Goal: Task Accomplishment & Management: Manage account settings

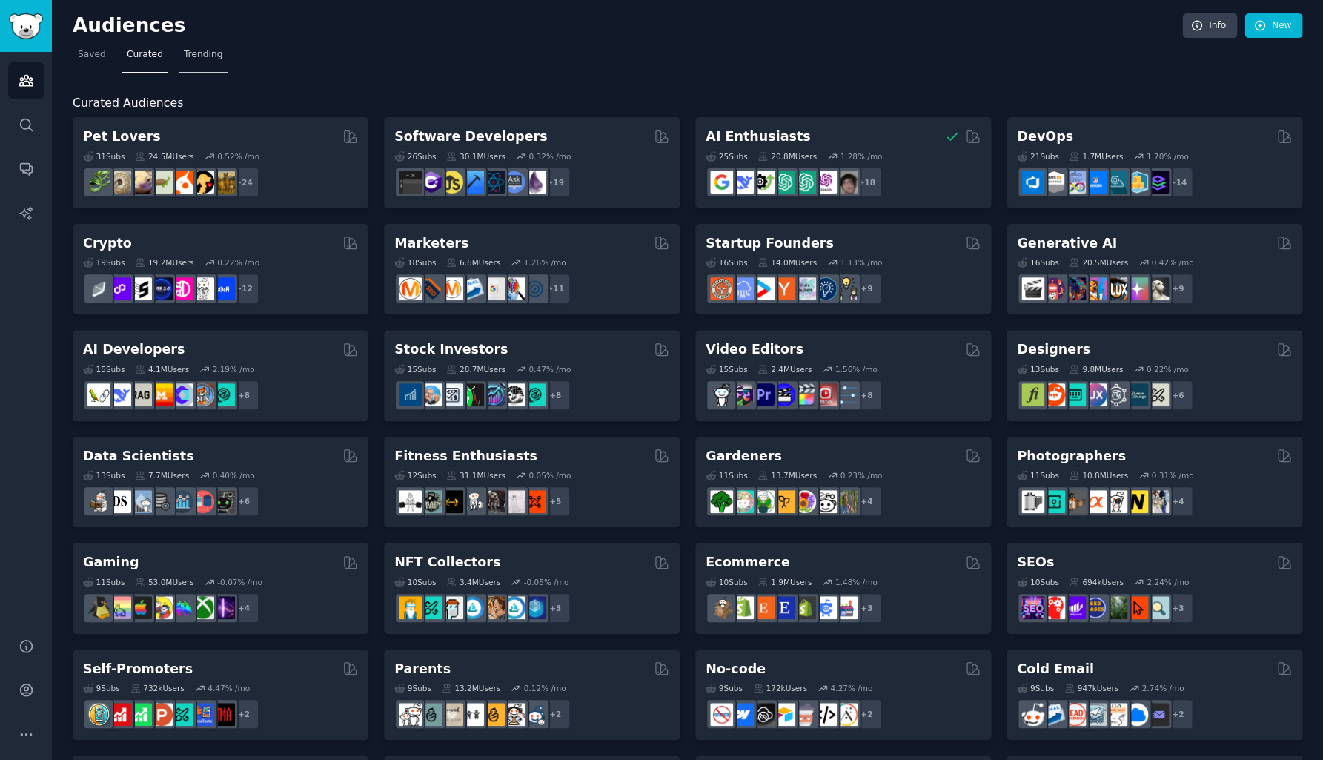
click at [207, 59] on span "Trending" at bounding box center [203, 54] width 39 height 13
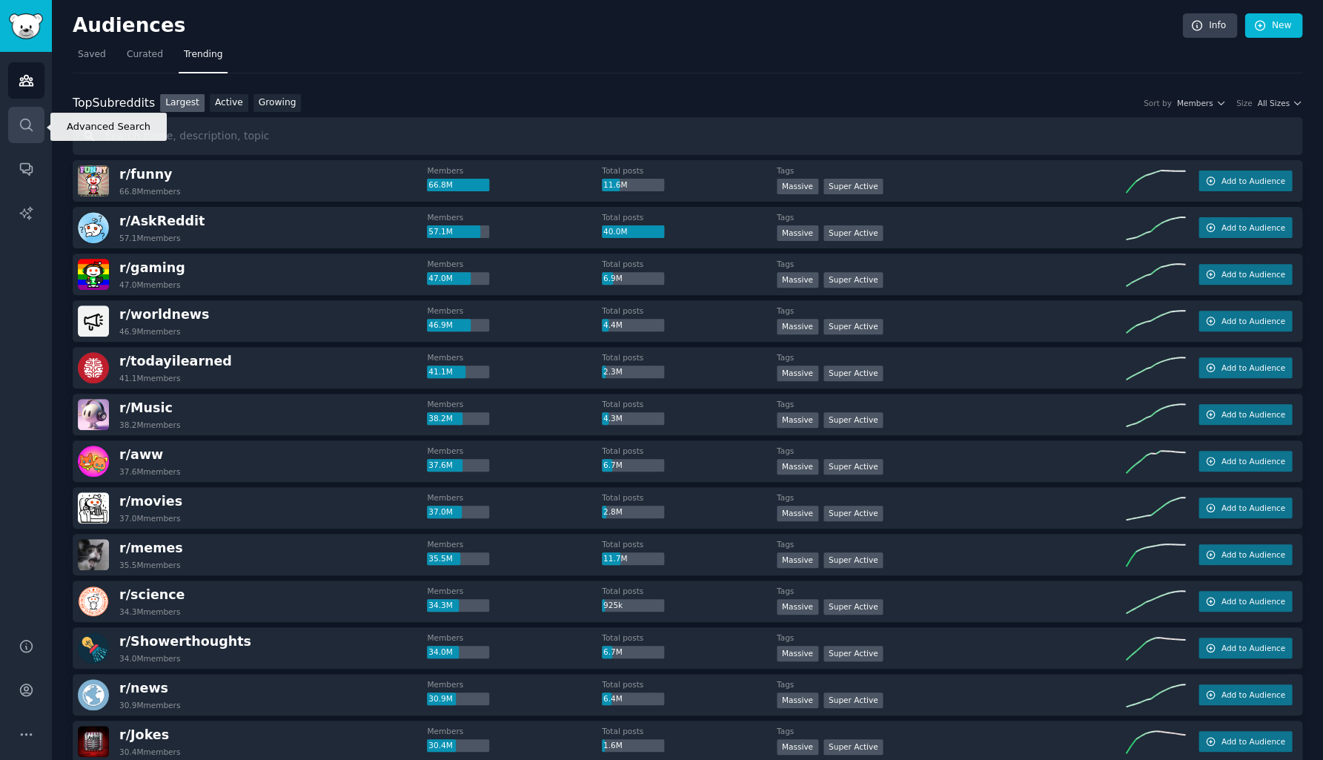
click at [30, 130] on icon "Sidebar" at bounding box center [26, 125] width 12 height 12
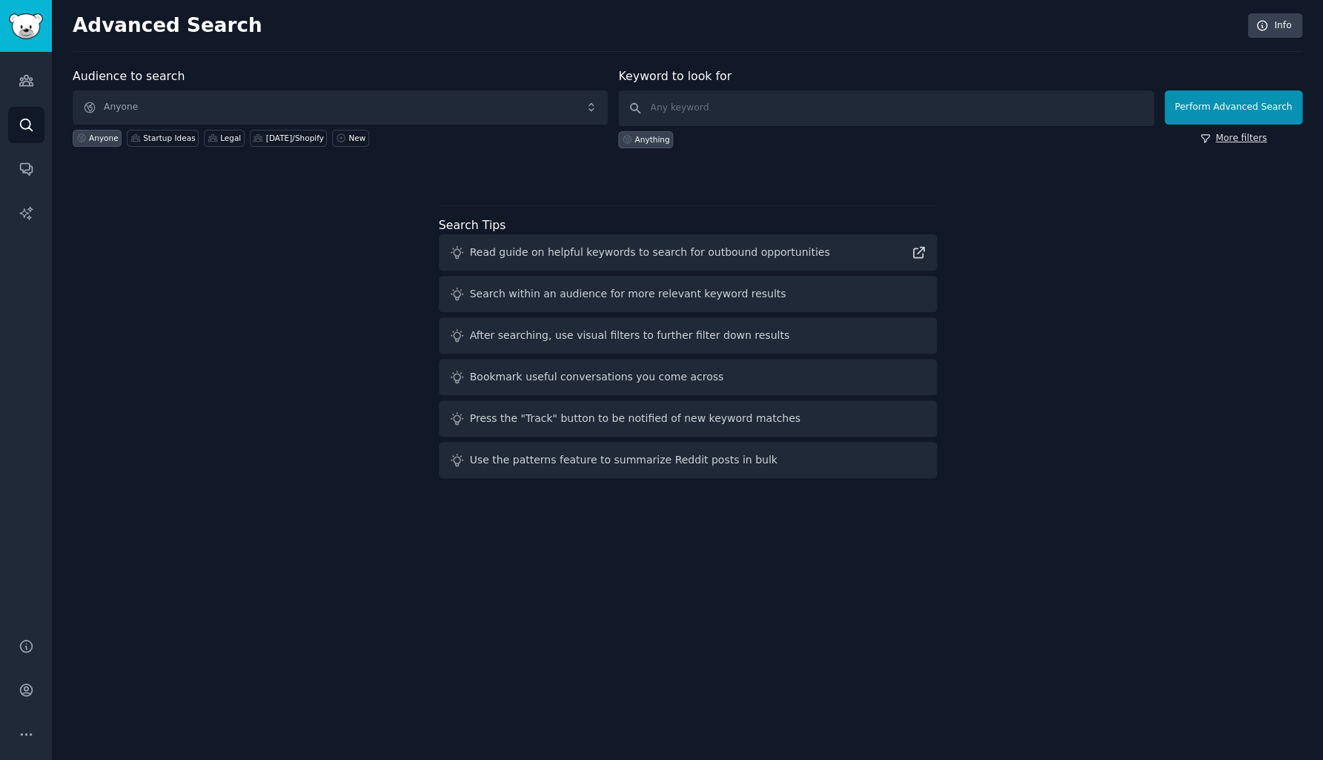
click at [1230, 142] on link "More filters" at bounding box center [1233, 138] width 67 height 13
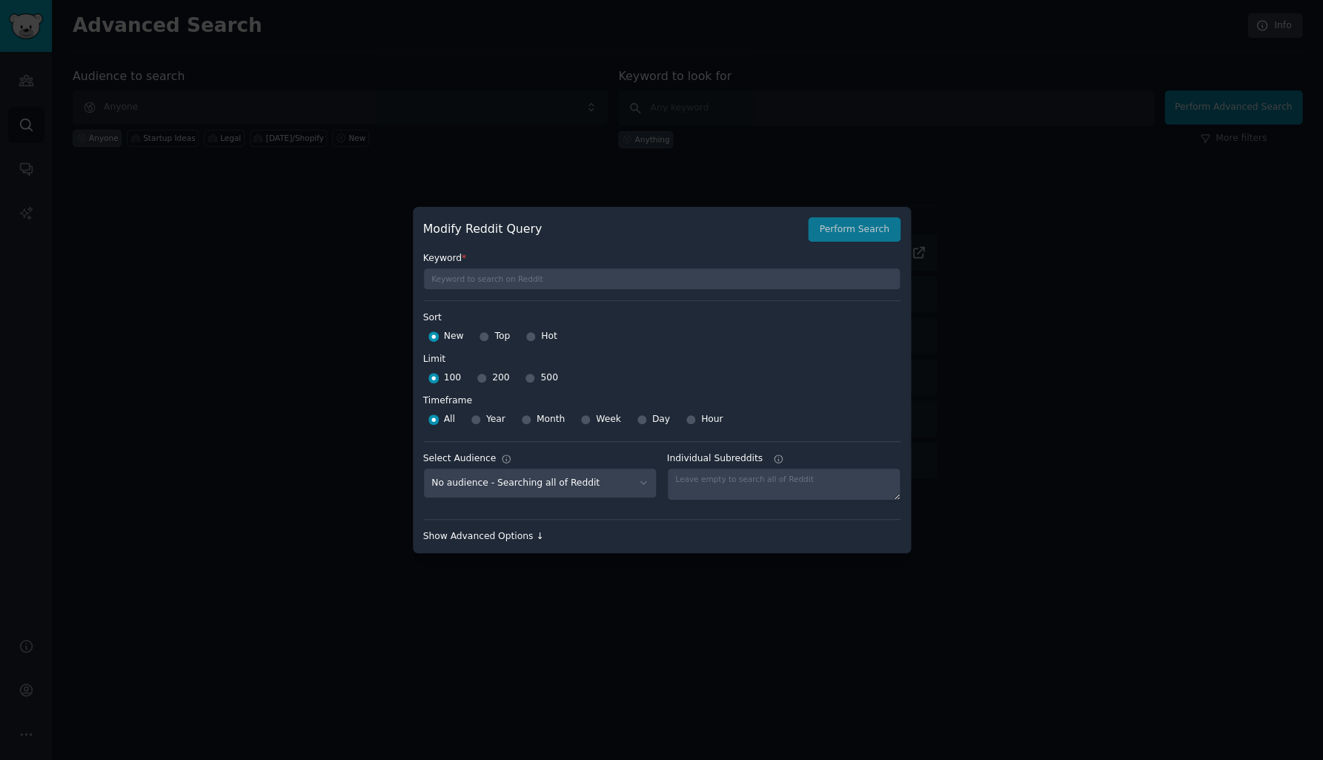
click at [499, 537] on div "Show Advanced Options ↓" at bounding box center [661, 536] width 477 height 13
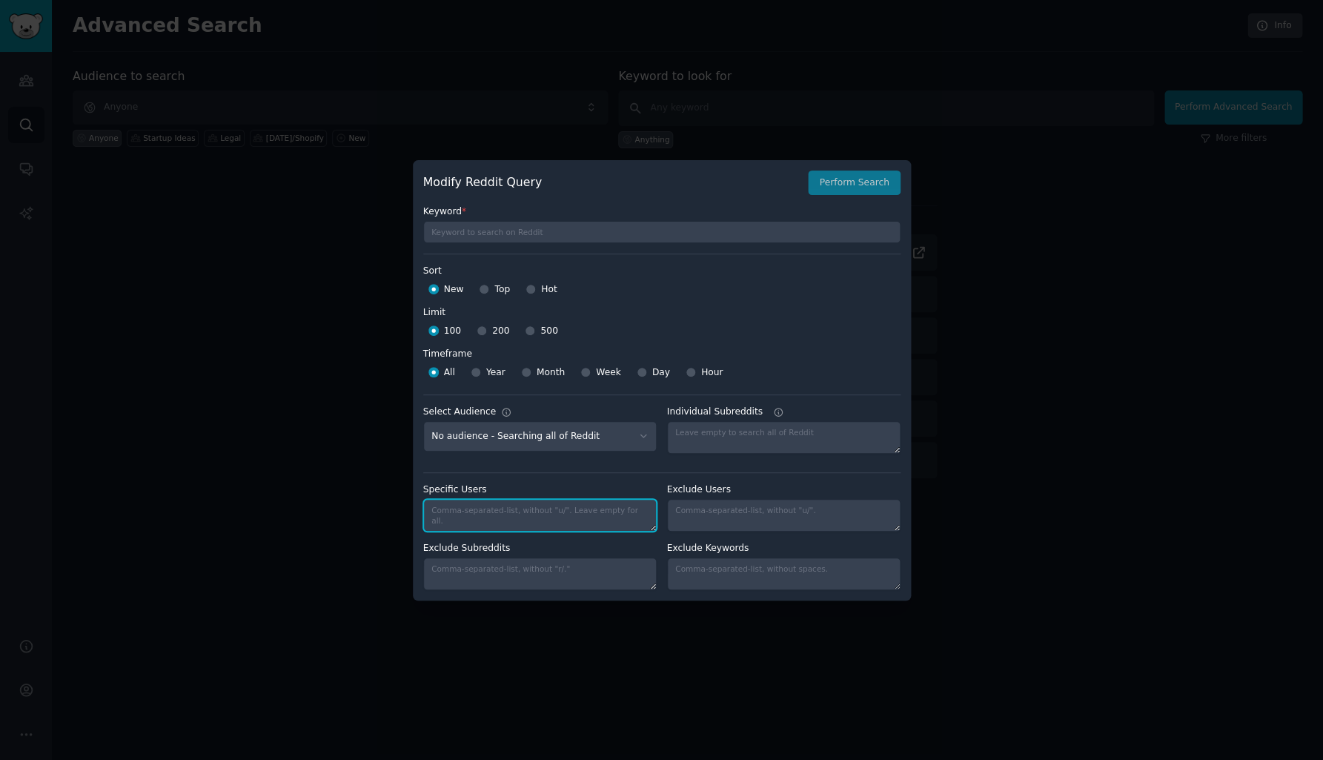
click at [503, 516] on textarea "Specific Users" at bounding box center [539, 515] width 233 height 33
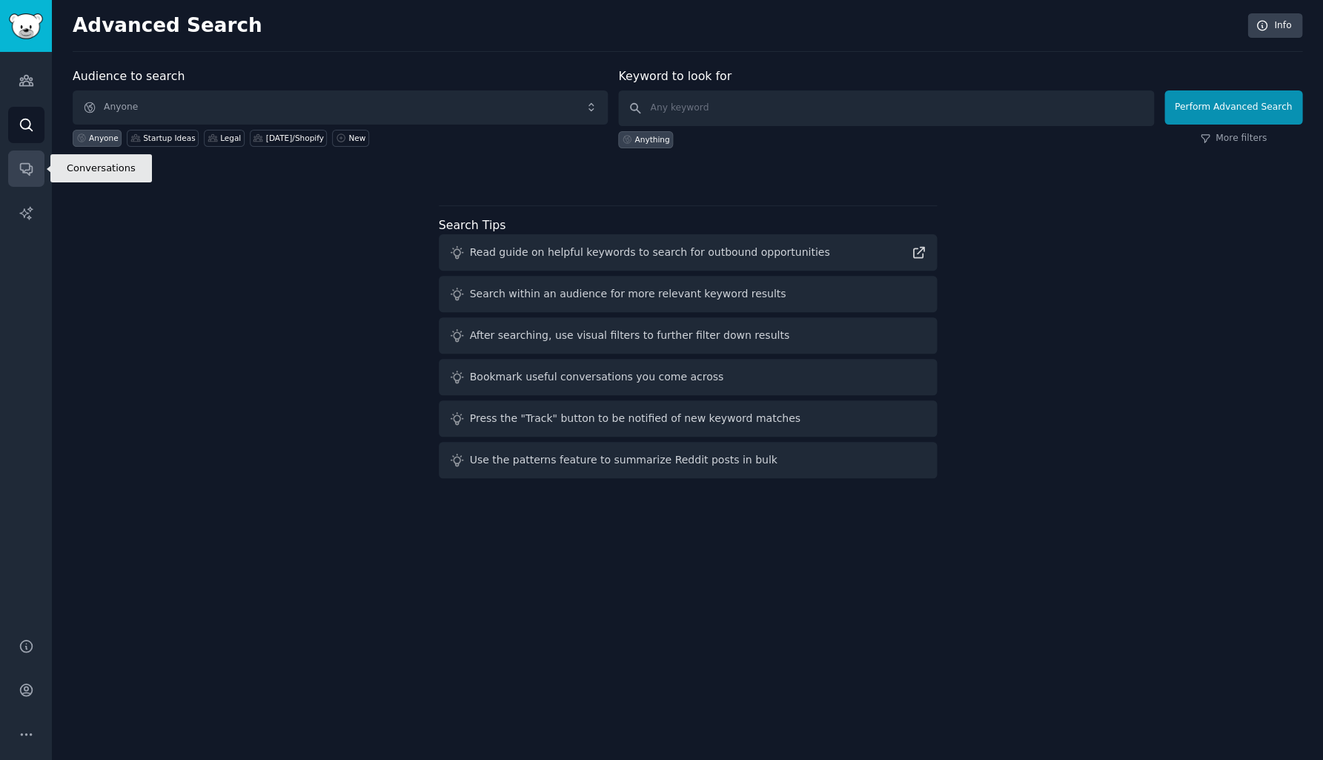
click at [27, 173] on icon "Sidebar" at bounding box center [26, 170] width 12 height 12
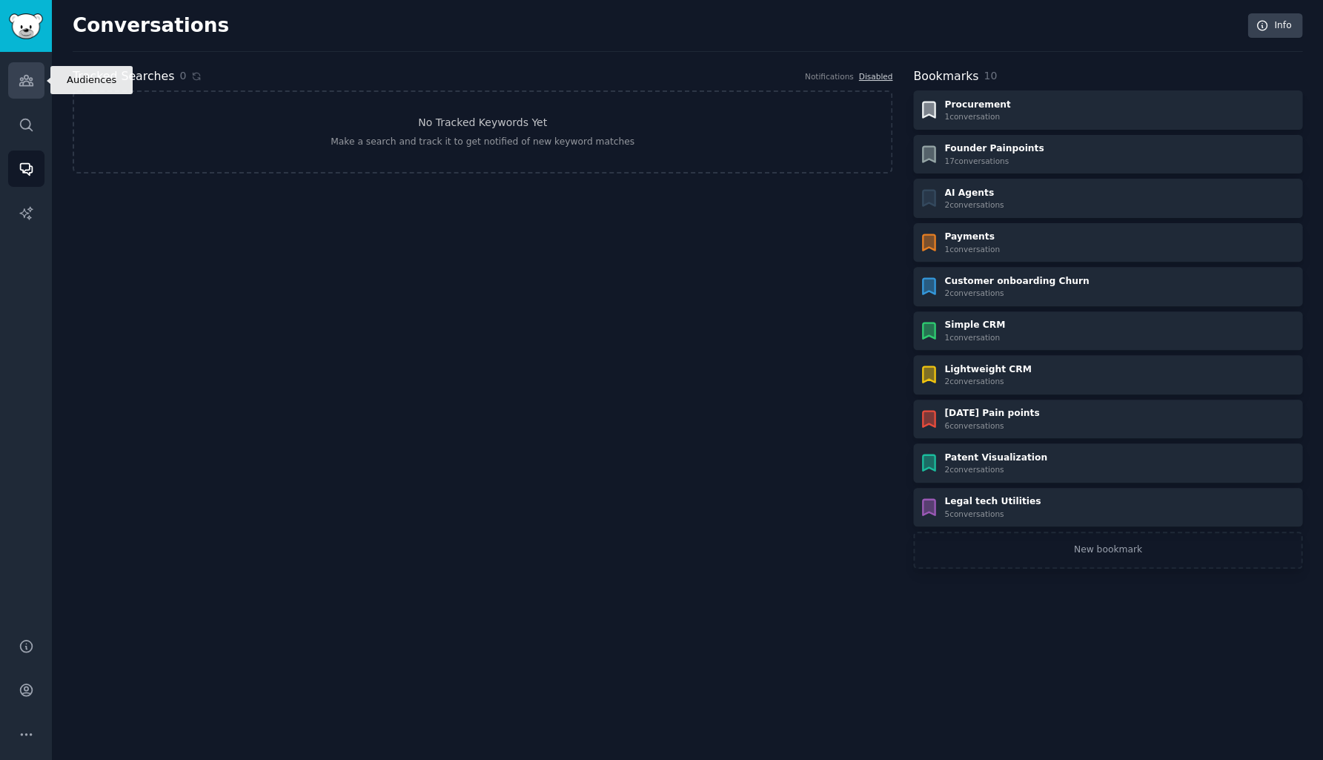
click at [27, 85] on icon "Sidebar" at bounding box center [25, 81] width 13 height 10
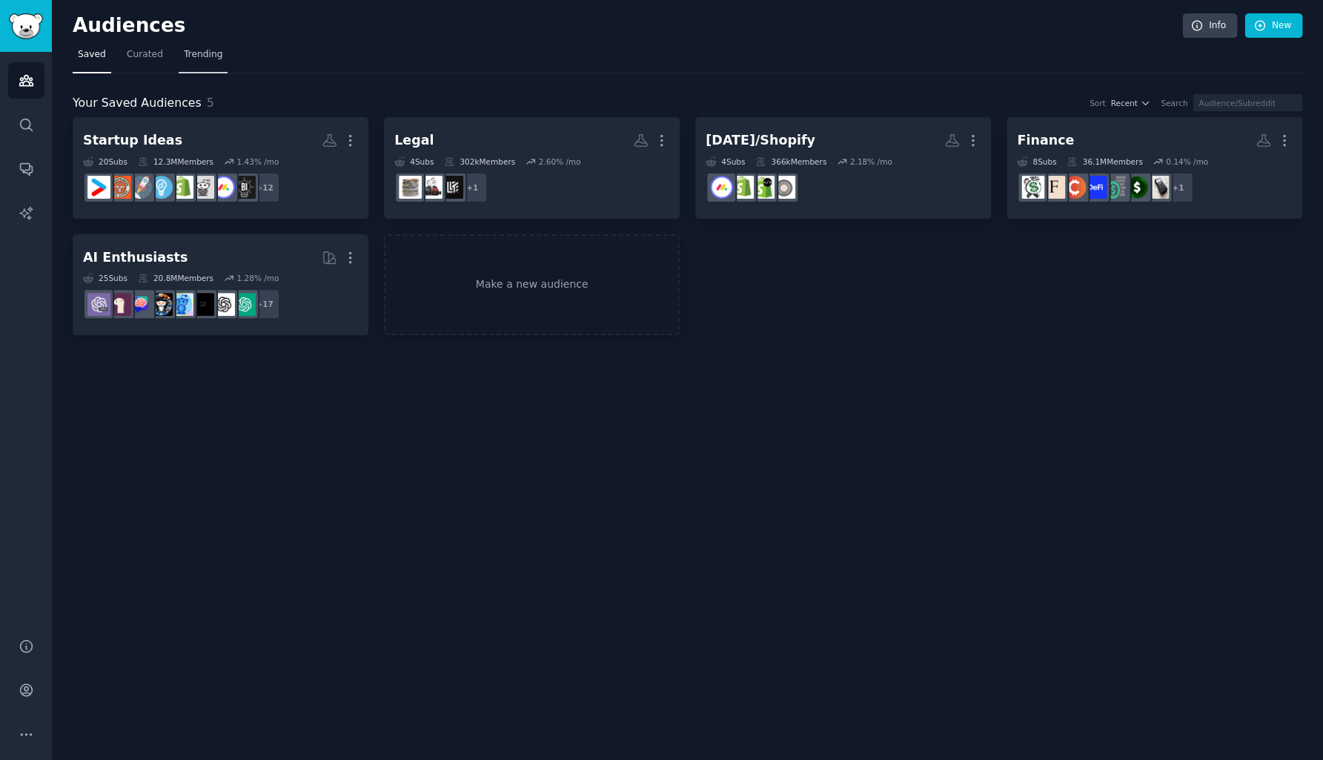
click at [195, 54] on span "Trending" at bounding box center [203, 54] width 39 height 13
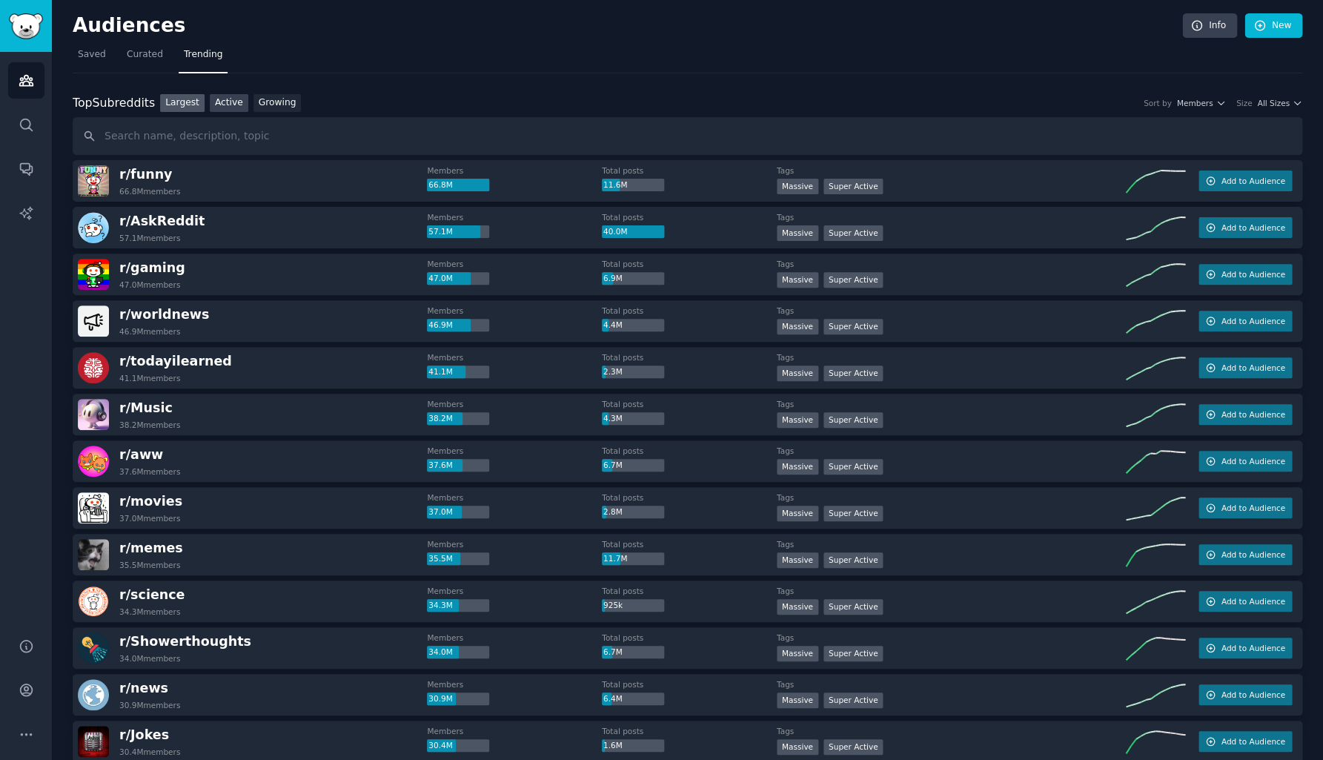
click at [225, 104] on link "Active" at bounding box center [229, 103] width 39 height 19
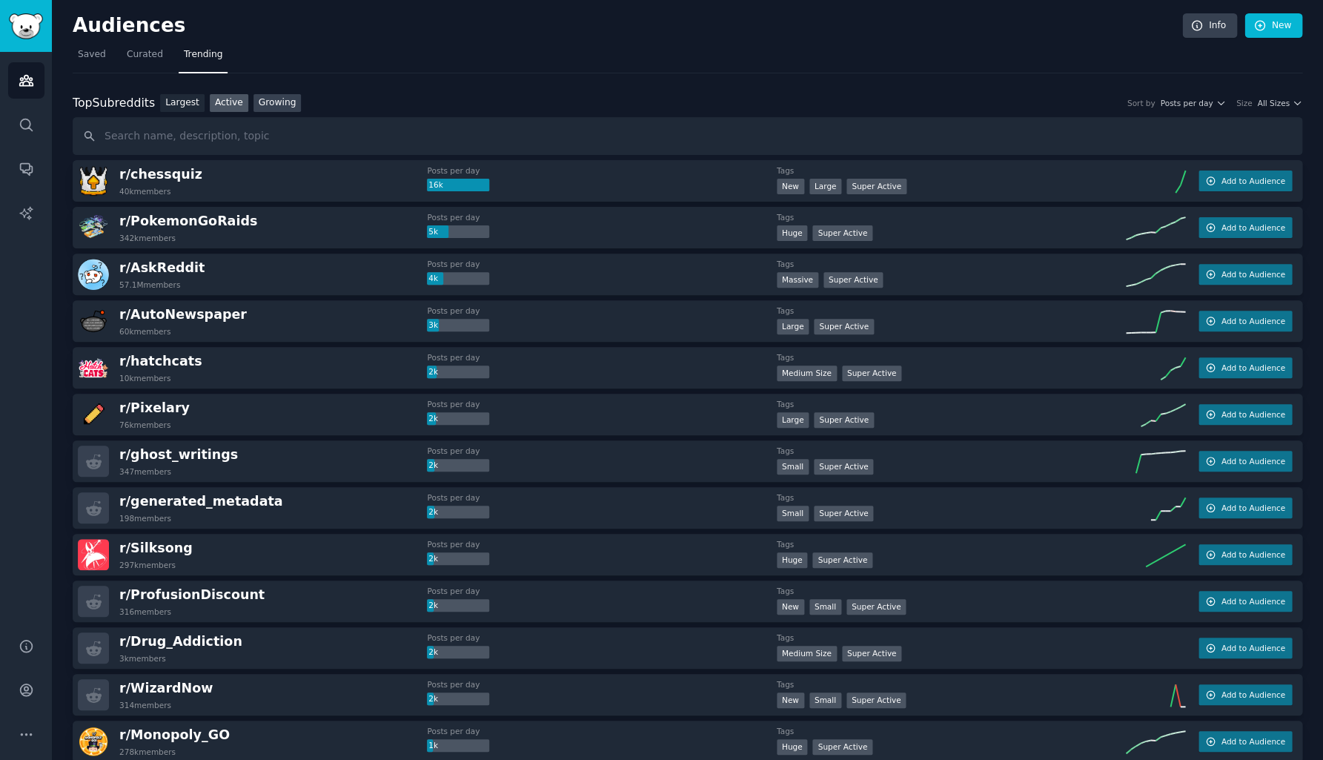
click at [282, 104] on link "Growing" at bounding box center [278, 103] width 48 height 19
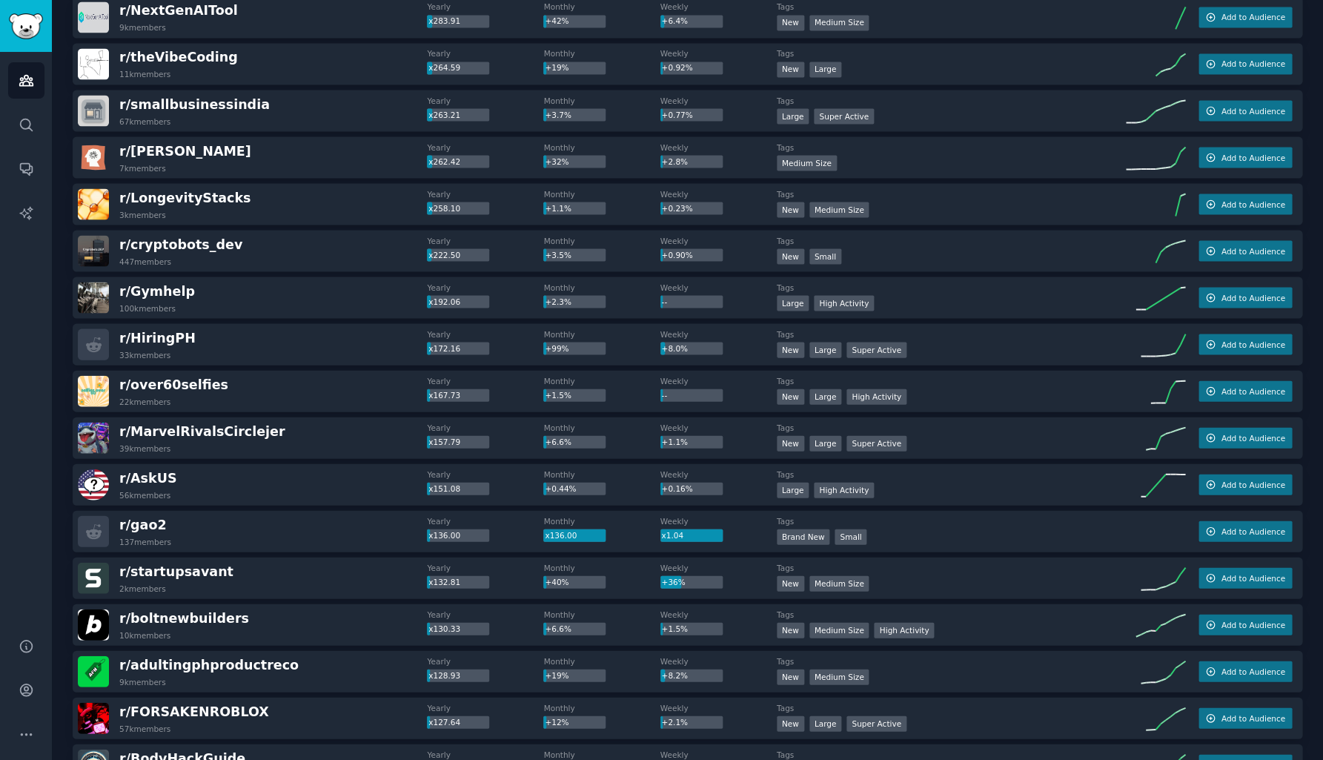
scroll to position [909, 0]
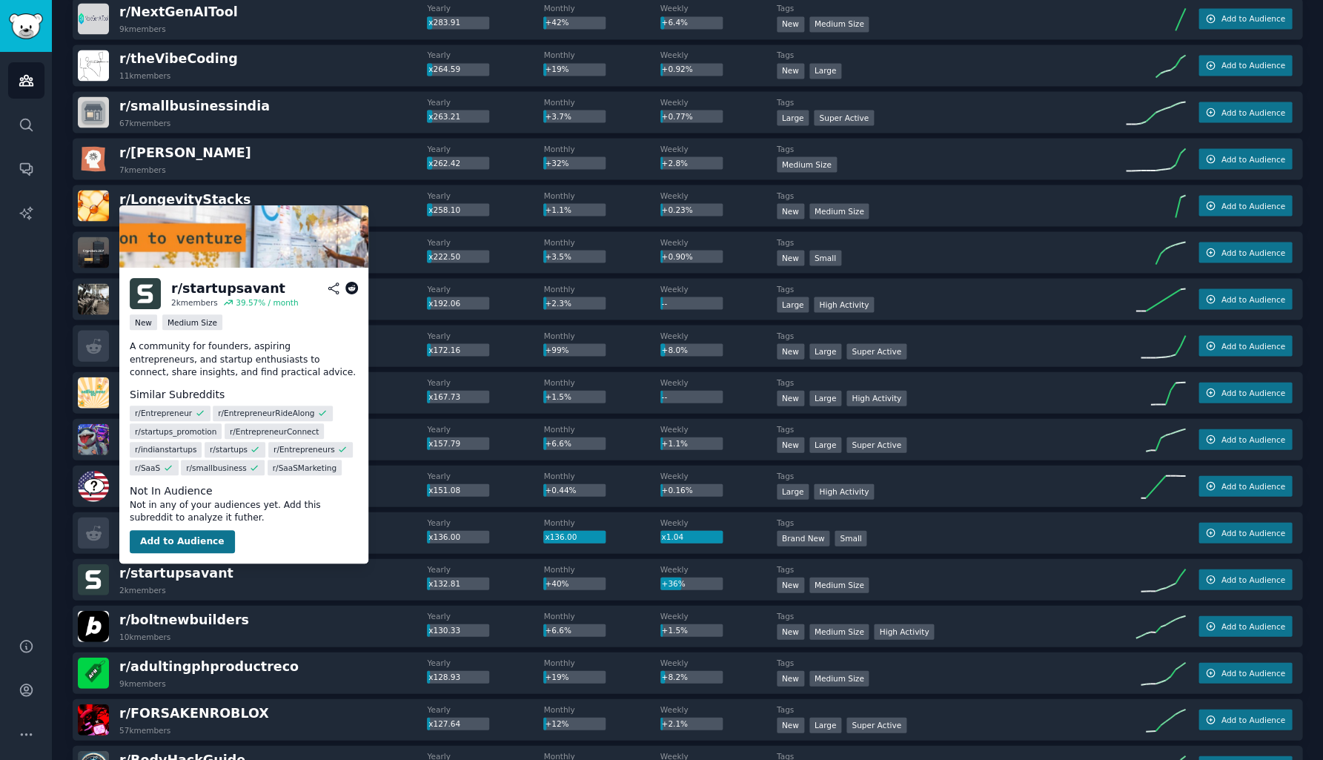
click at [193, 537] on button "Add to Audience" at bounding box center [182, 541] width 105 height 24
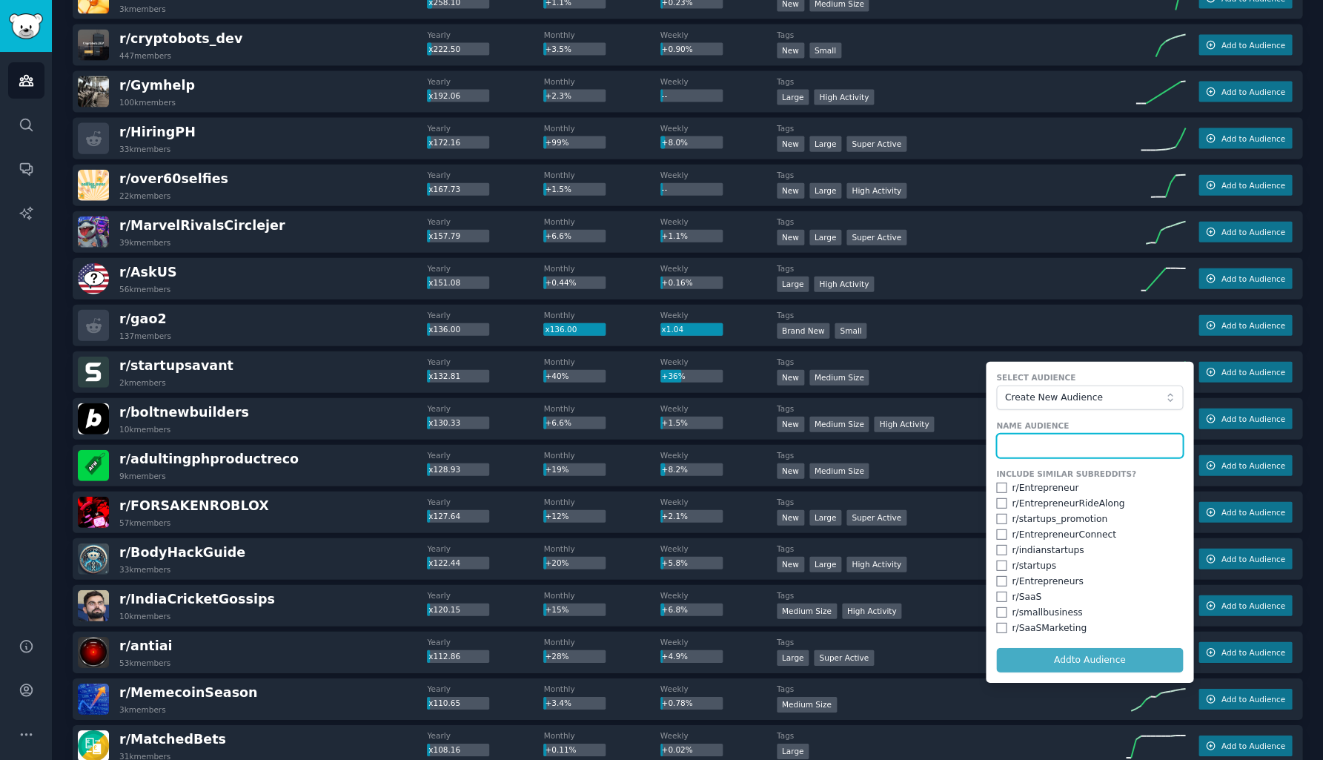
scroll to position [1119, 0]
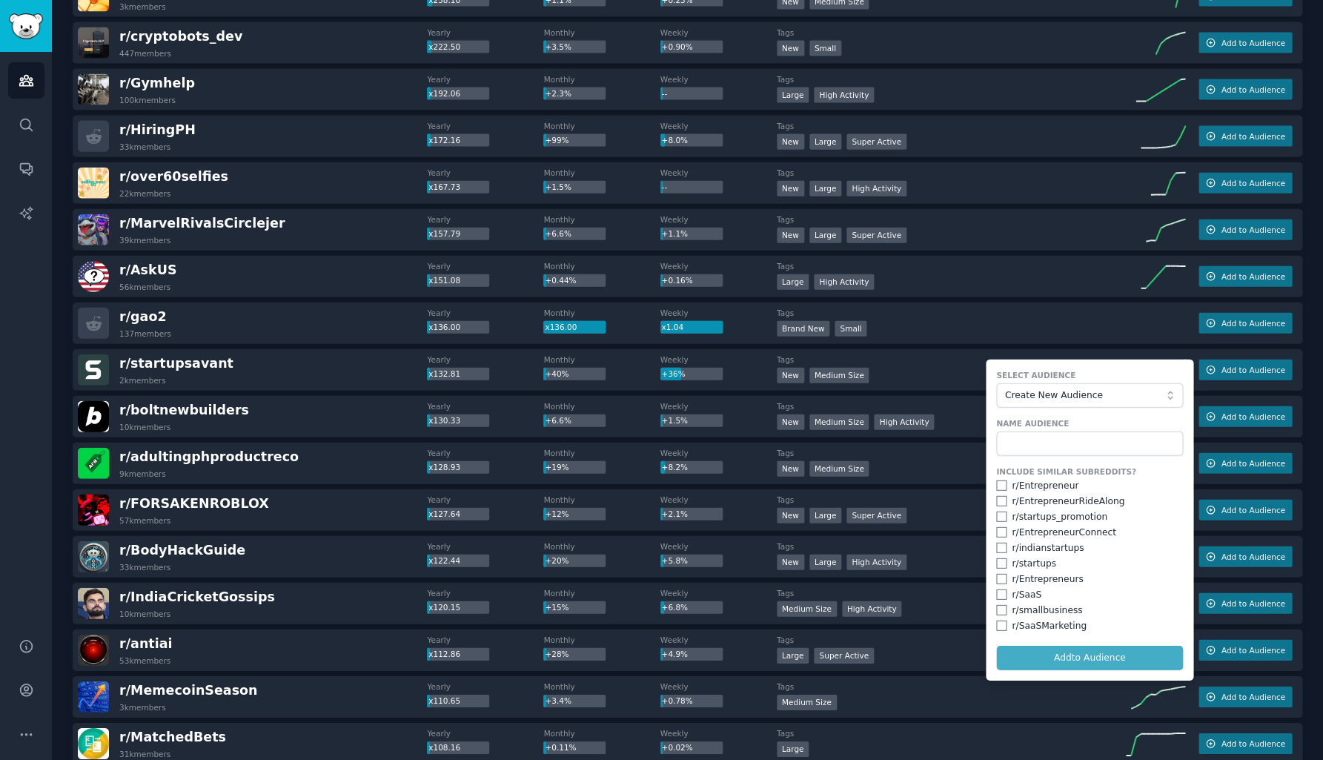
click at [1072, 394] on span "Create New Audience" at bounding box center [1085, 395] width 162 height 13
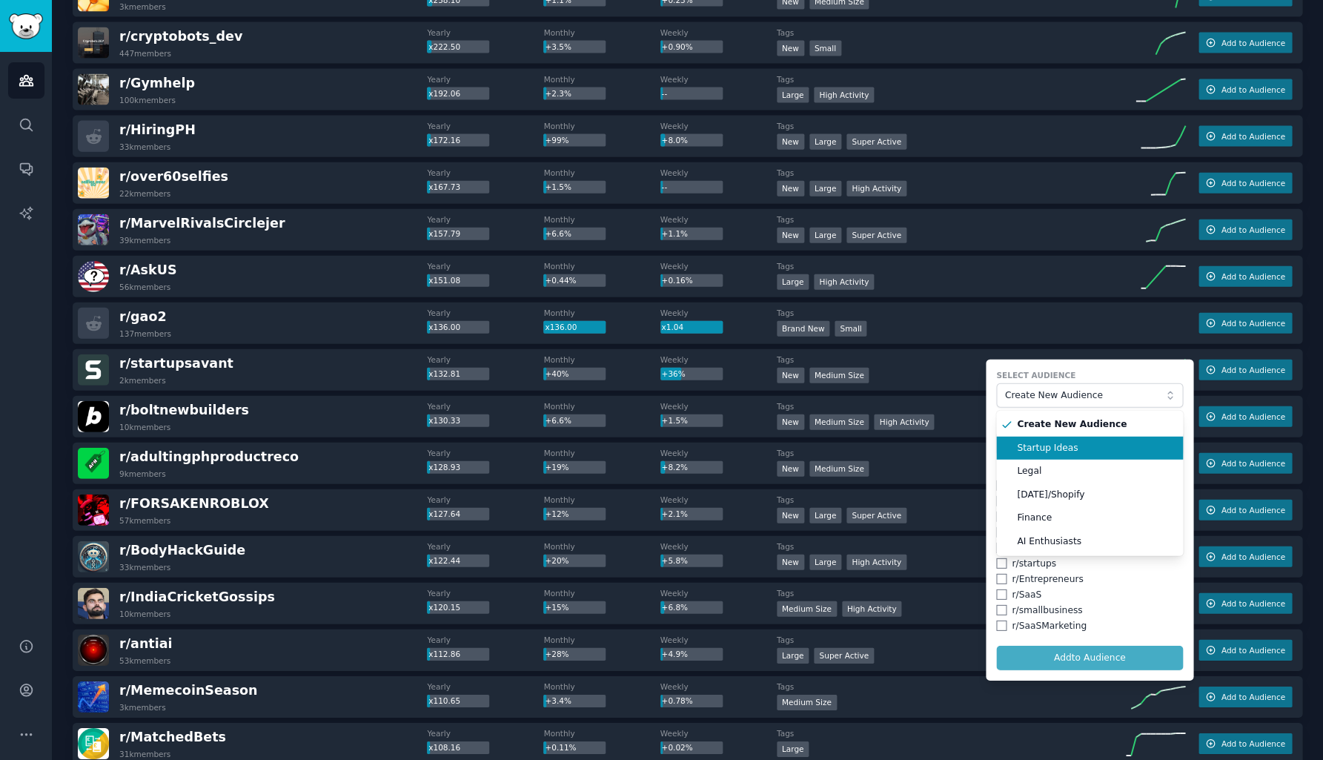
click at [1067, 443] on span "Startup Ideas" at bounding box center [1095, 448] width 156 height 13
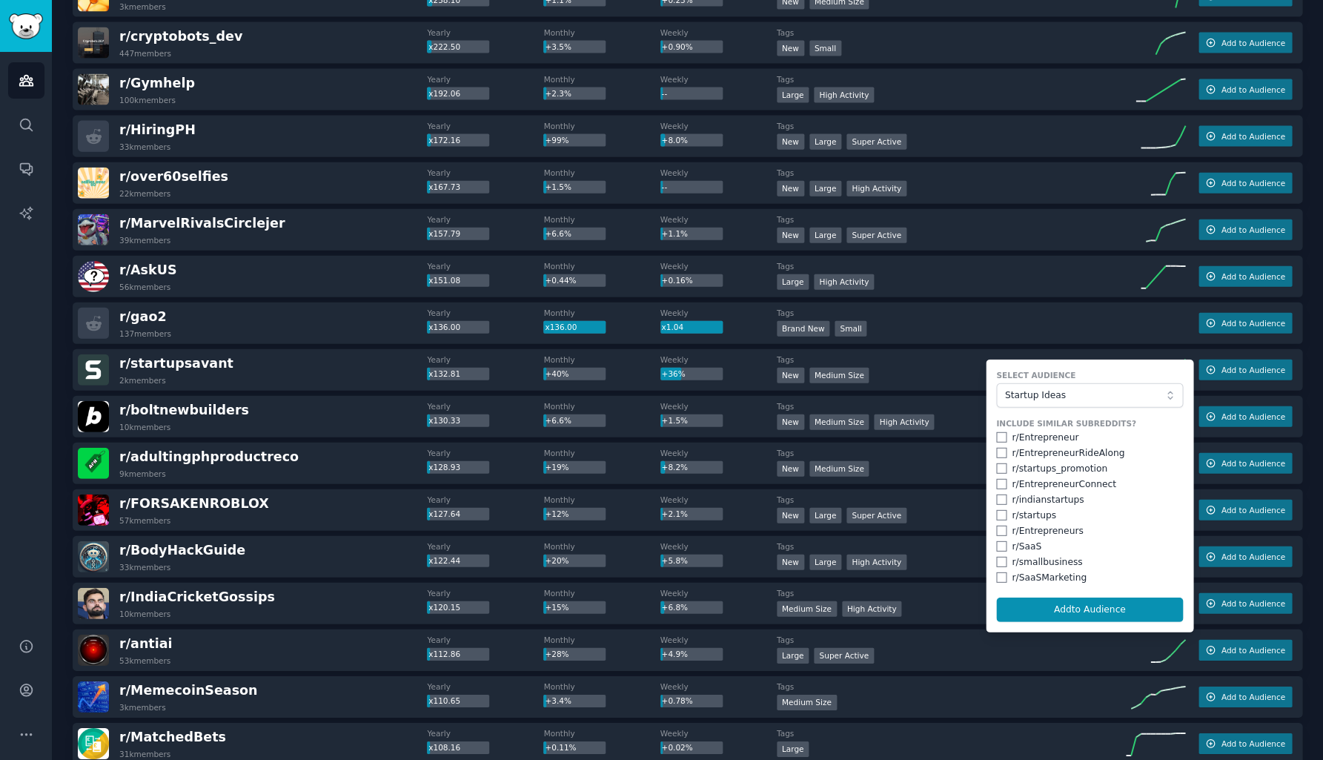
click at [1098, 399] on span "Startup Ideas" at bounding box center [1085, 395] width 162 height 13
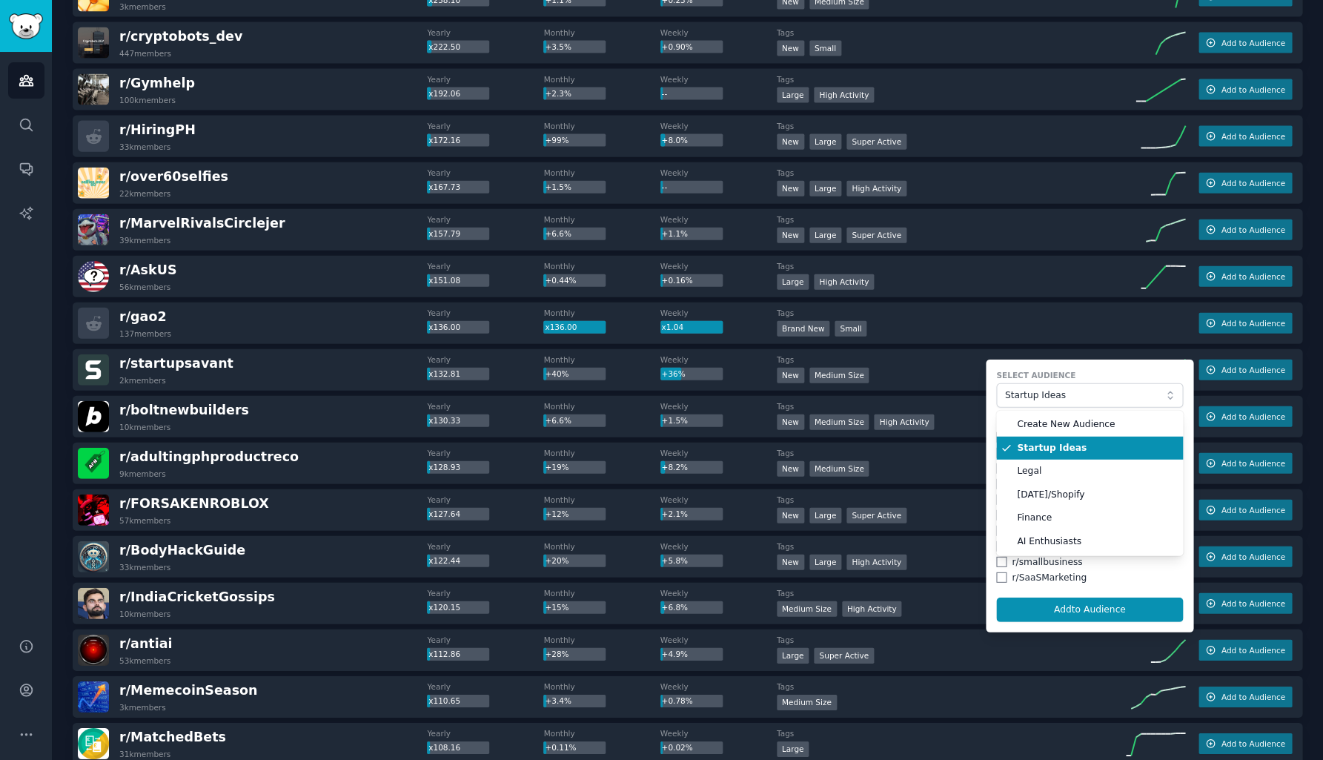
click at [1098, 399] on span "Startup Ideas" at bounding box center [1085, 395] width 162 height 13
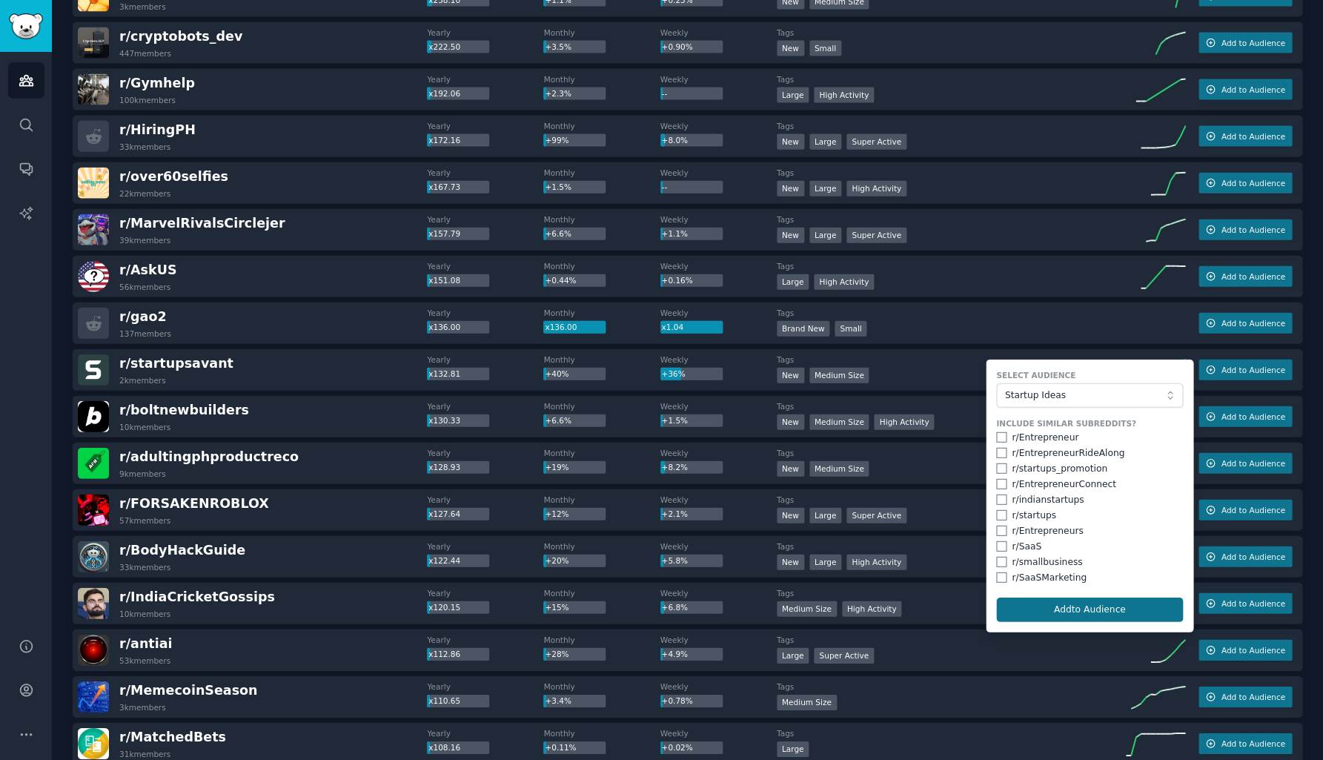
click at [1085, 609] on button "Add to Audience" at bounding box center [1089, 609] width 187 height 25
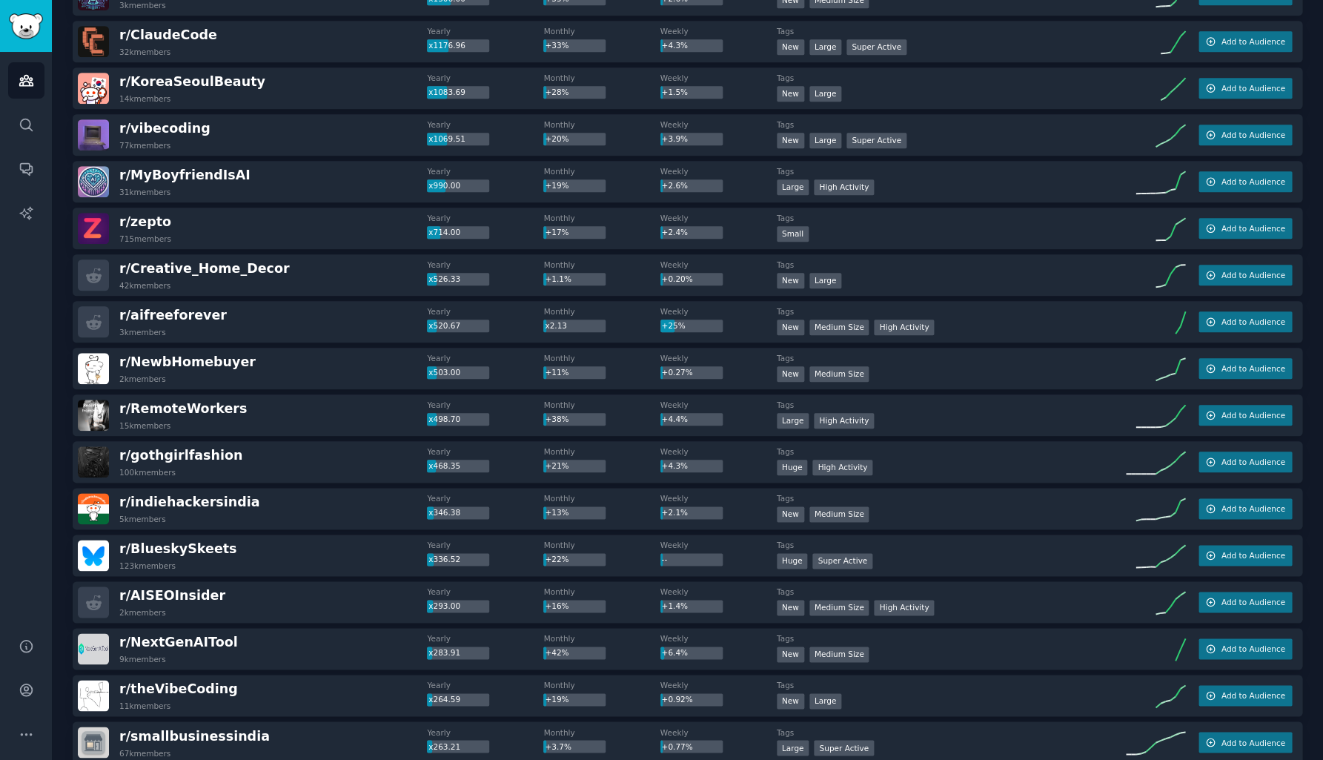
scroll to position [287, 0]
